Goal: Information Seeking & Learning: Learn about a topic

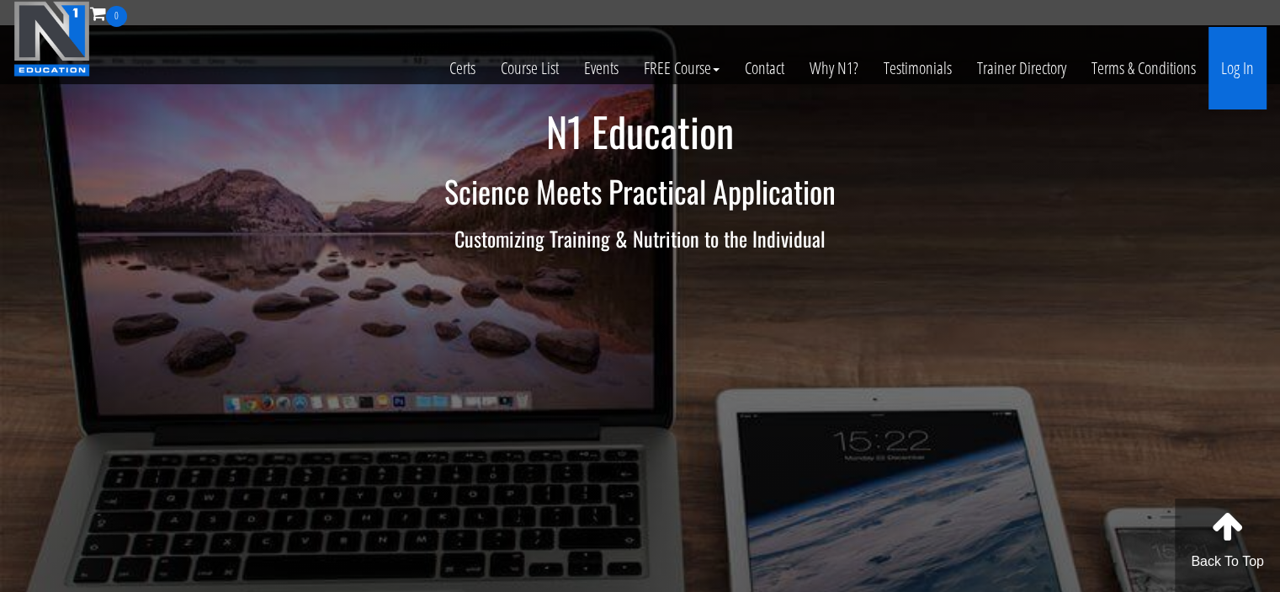
click at [1245, 84] on link "Log In" at bounding box center [1237, 68] width 58 height 82
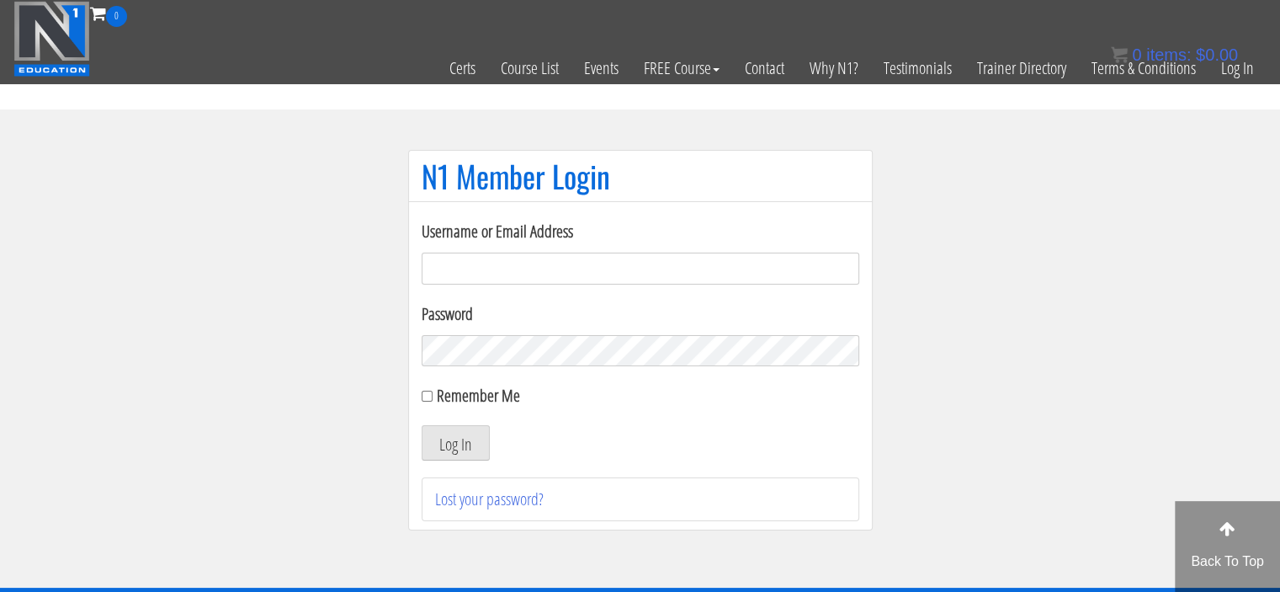
type input "meghna.25898@gmail.com"
click at [430, 397] on input "Remember Me" at bounding box center [427, 395] width 11 height 11
checkbox input "true"
click at [428, 438] on button "Log In" at bounding box center [456, 442] width 68 height 35
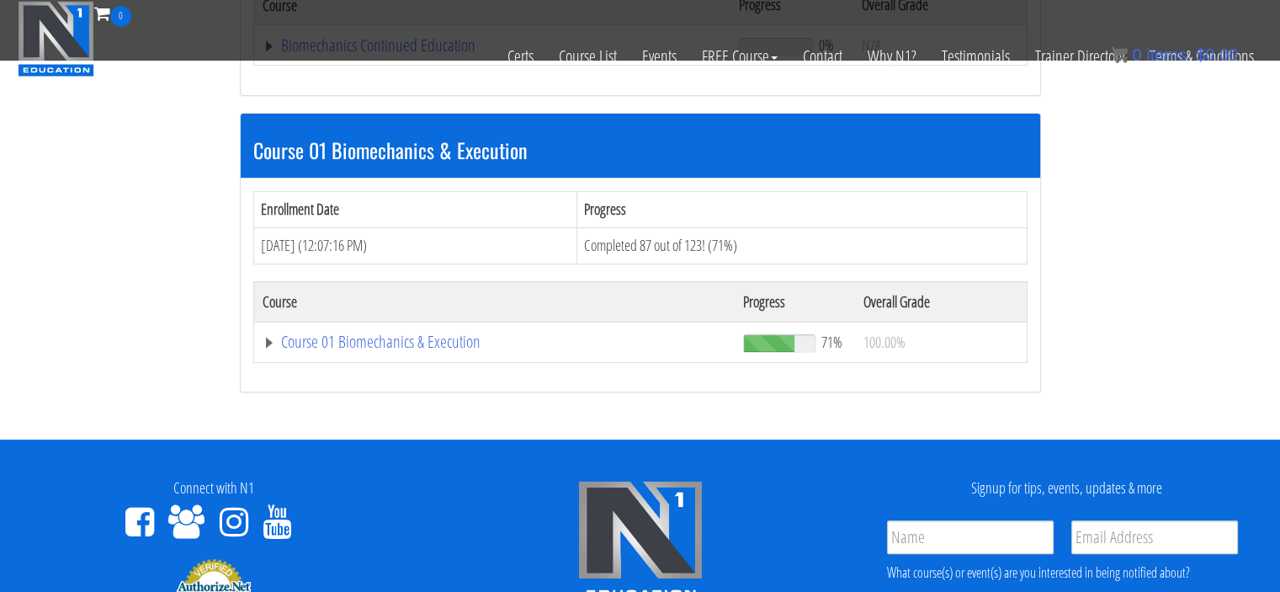
scroll to position [434, 0]
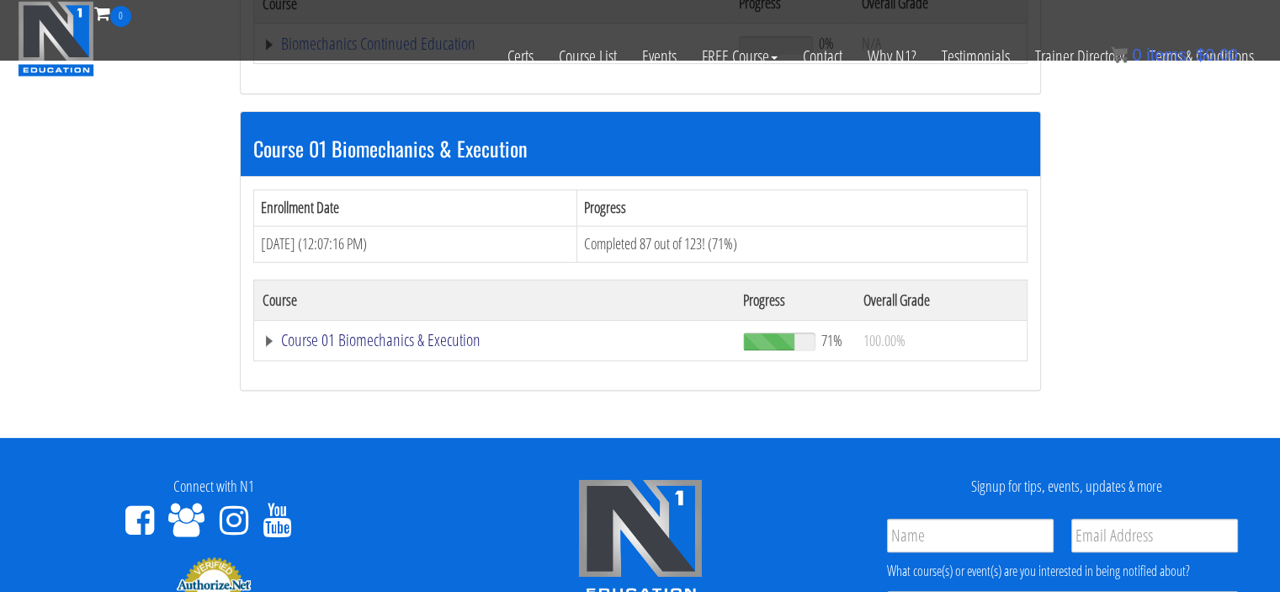
click at [310, 346] on link "Course 01 Biomechanics & Execution" at bounding box center [495, 340] width 465 height 17
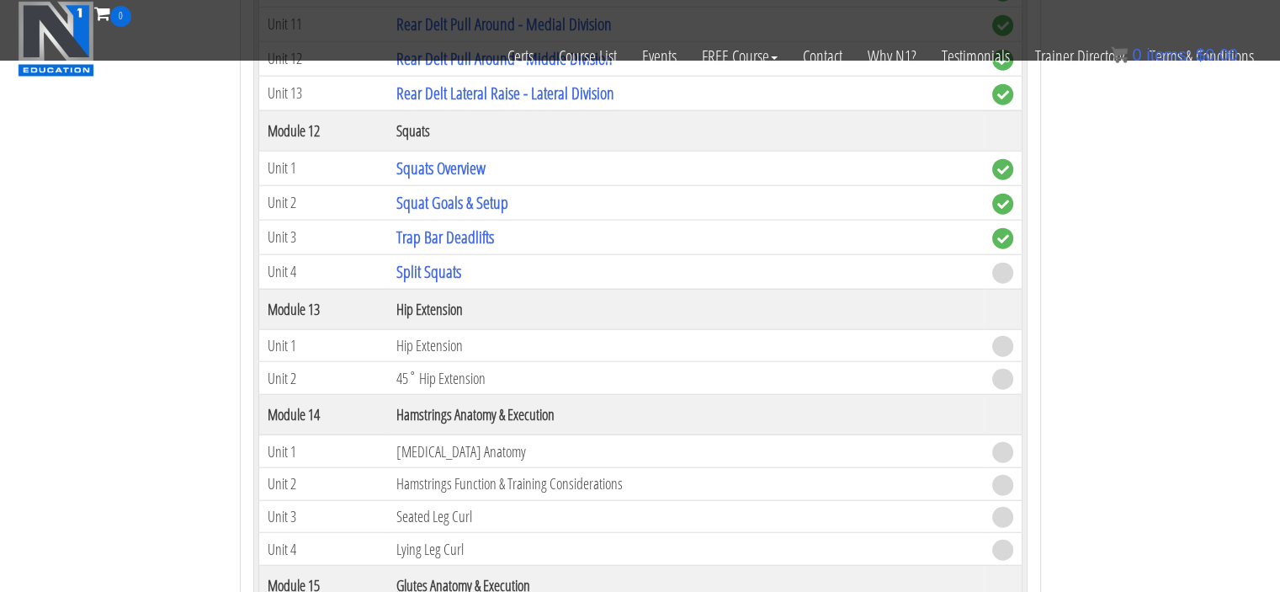
scroll to position [4068, 0]
click at [410, 258] on link "Split Squats" at bounding box center [428, 269] width 65 height 23
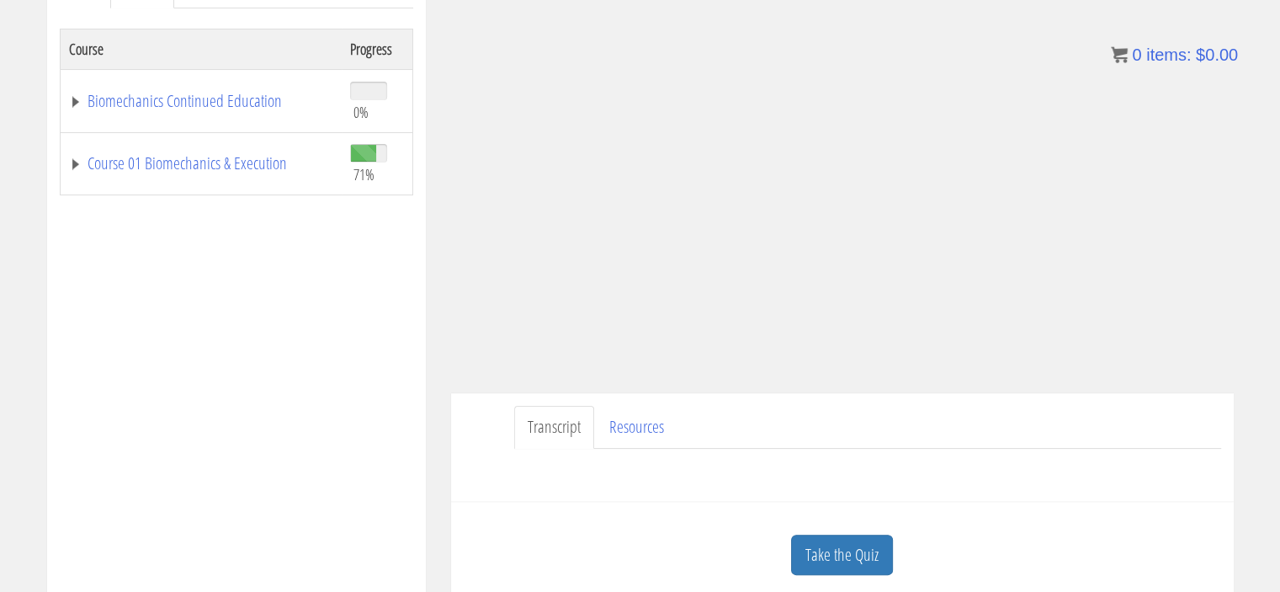
scroll to position [347, 0]
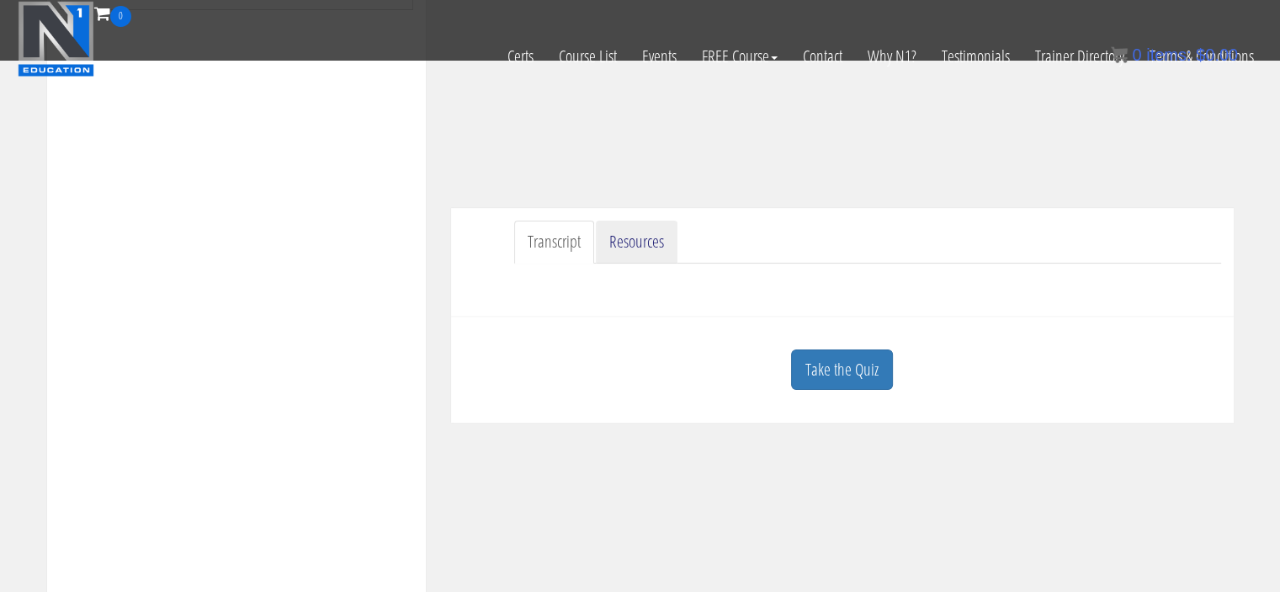
click at [645, 235] on link "Resources" at bounding box center [637, 241] width 82 height 43
